Goal: Transaction & Acquisition: Purchase product/service

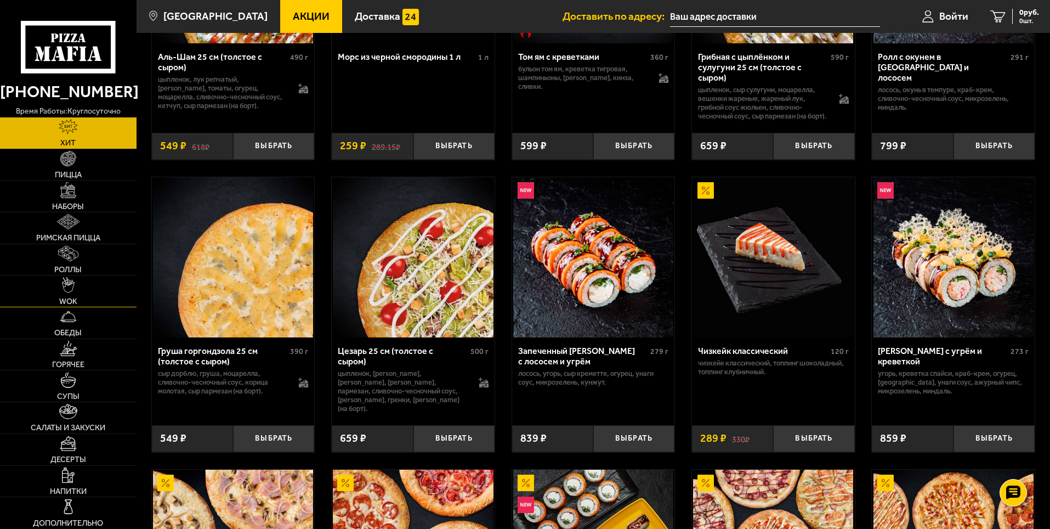
scroll to position [219, 0]
click at [64, 197] on img at bounding box center [67, 189] width 15 height 15
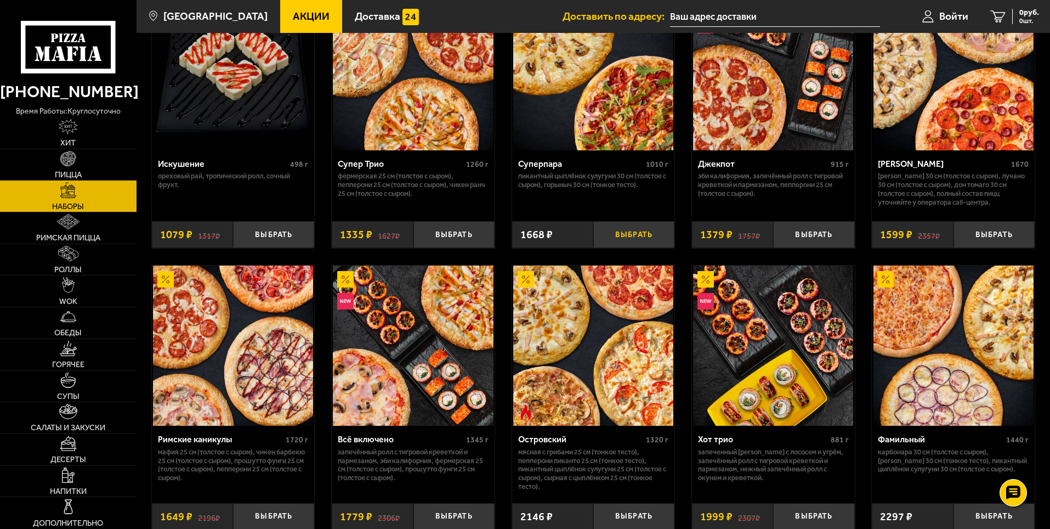
scroll to position [768, 0]
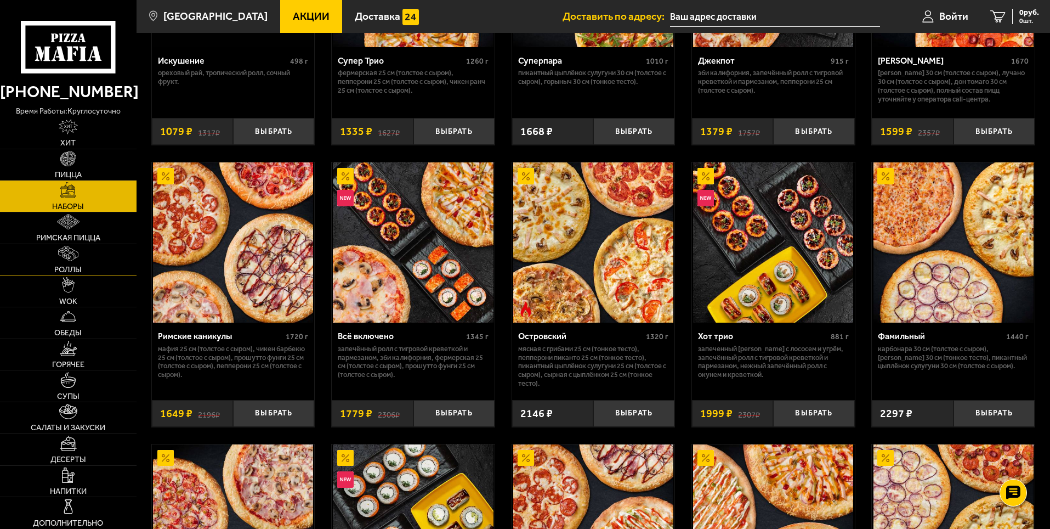
click at [59, 263] on link "Роллы" at bounding box center [68, 259] width 137 height 31
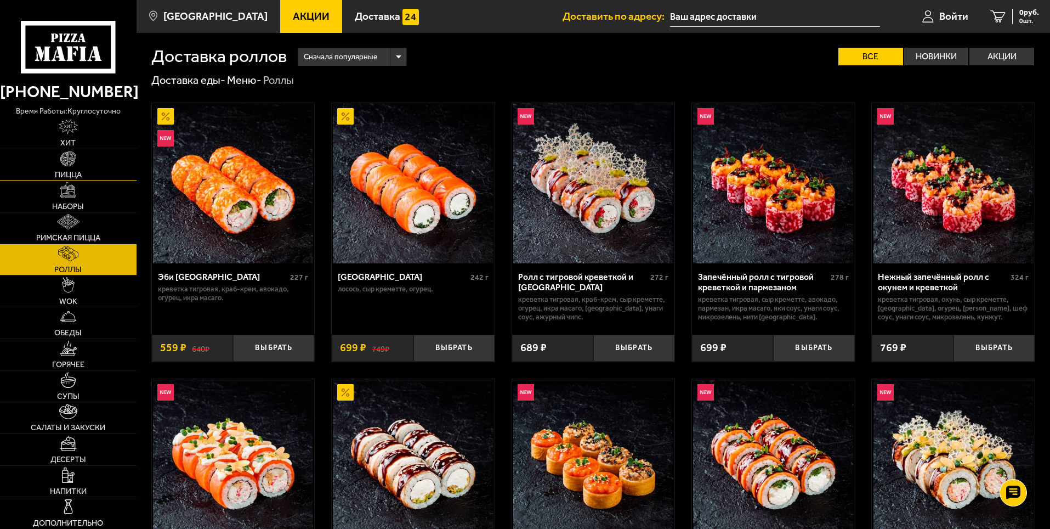
click at [65, 166] on img at bounding box center [67, 158] width 15 height 15
